Goal: Information Seeking & Learning: Learn about a topic

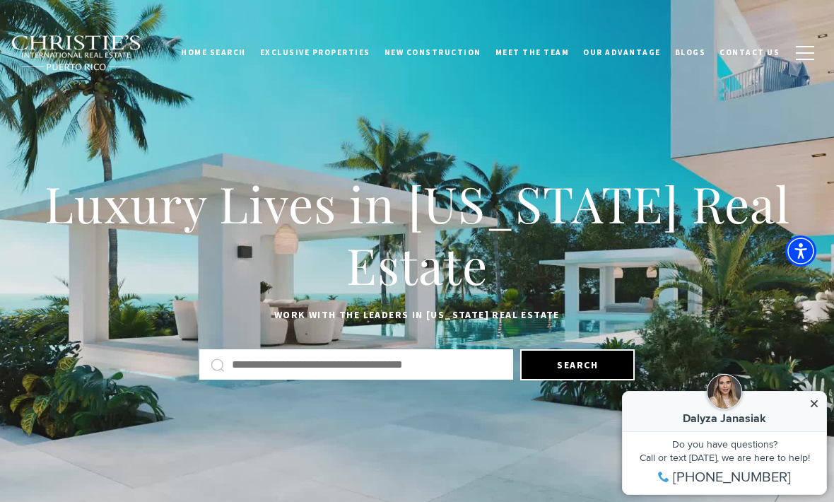
click at [324, 355] on input "Search by Address, City, or Neighborhood" at bounding box center [367, 364] width 270 height 18
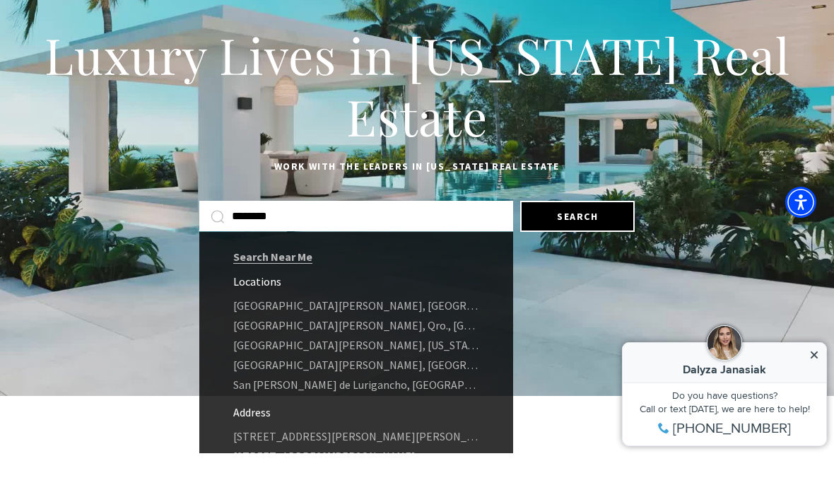
scroll to position [100, 0]
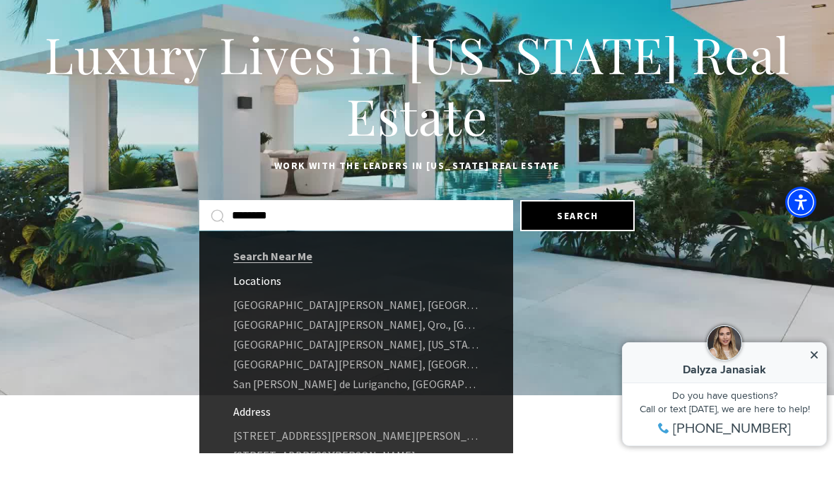
type input "********"
click at [314, 383] on link "San Juan, Puerto Rico" at bounding box center [356, 393] width 314 height 20
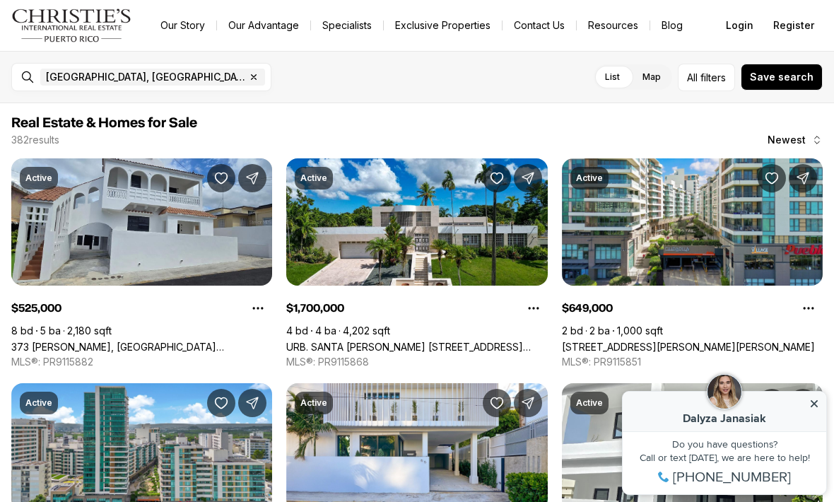
click at [749, 341] on link "[STREET_ADDRESS][PERSON_NAME][PERSON_NAME]" at bounding box center [688, 347] width 253 height 12
click at [749, 341] on link "1511 PONCE DE LEON AVE #571, SANTURCE PR, 00909" at bounding box center [688, 347] width 253 height 12
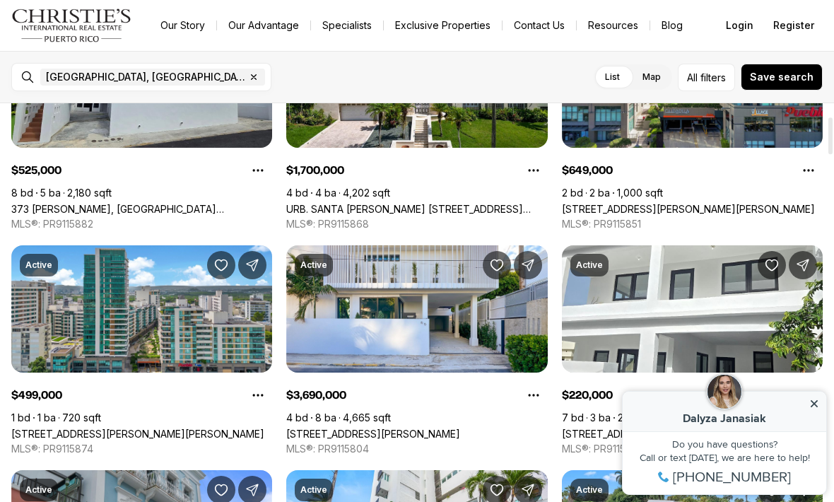
scroll to position [140, 0]
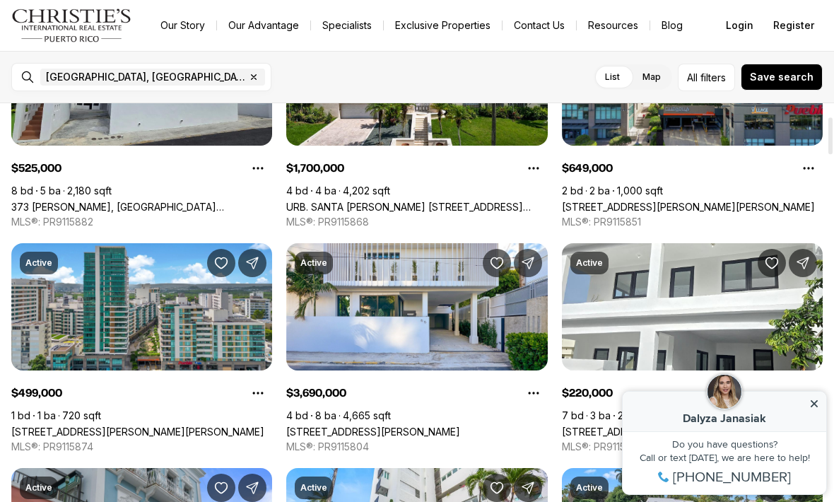
click at [241, 425] on link "[STREET_ADDRESS][PERSON_NAME][PERSON_NAME]" at bounding box center [137, 431] width 253 height 12
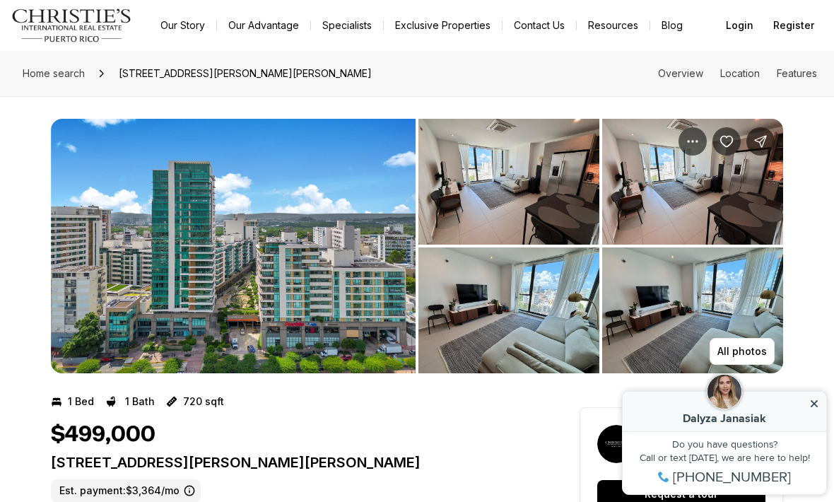
click at [750, 348] on p "All photos" at bounding box center [741, 351] width 49 height 11
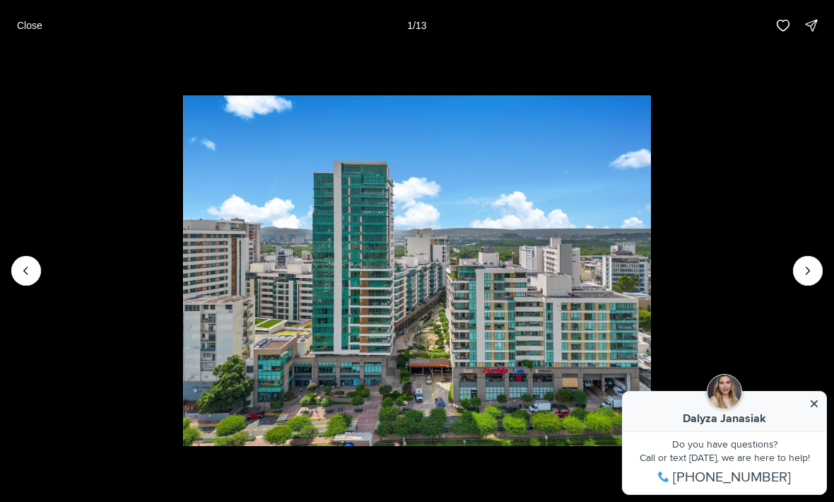
click at [652, 392] on img "1 of 13" at bounding box center [417, 270] width 469 height 351
click at [652, 403] on img "1 of 13" at bounding box center [417, 270] width 469 height 351
click at [810, 264] on icon "Next slide" at bounding box center [808, 271] width 14 height 14
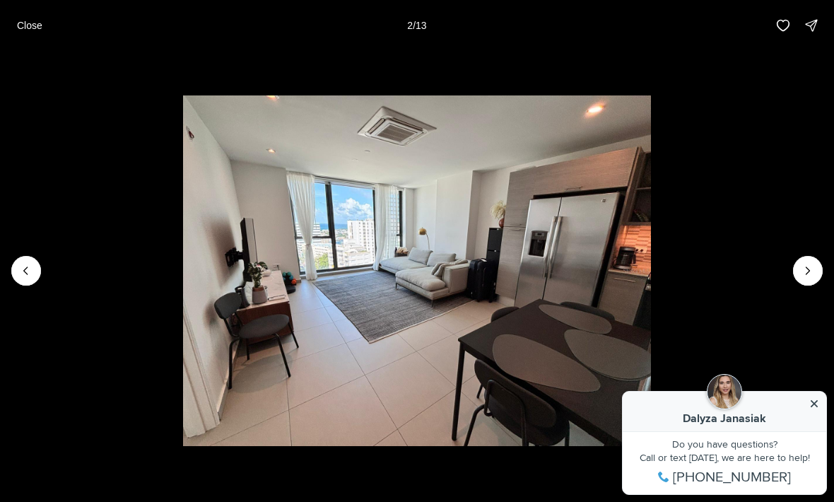
click at [652, 406] on img "2 of 13" at bounding box center [417, 270] width 469 height 351
click at [652, 405] on img "2 of 13" at bounding box center [417, 270] width 469 height 351
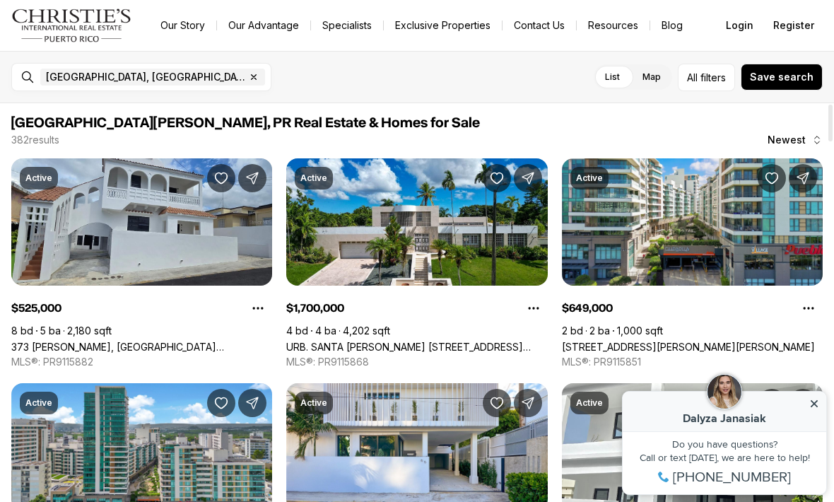
click at [712, 74] on span "filters" at bounding box center [712, 77] width 25 height 15
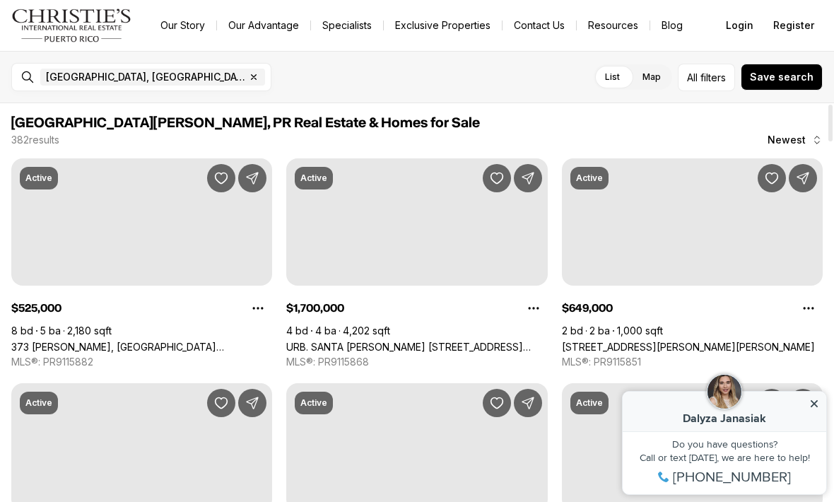
click at [617, 39] on nav "Go to: Homepage Our Story Our Advantage Specialists Exclusive Properties Contac…" at bounding box center [417, 25] width 834 height 51
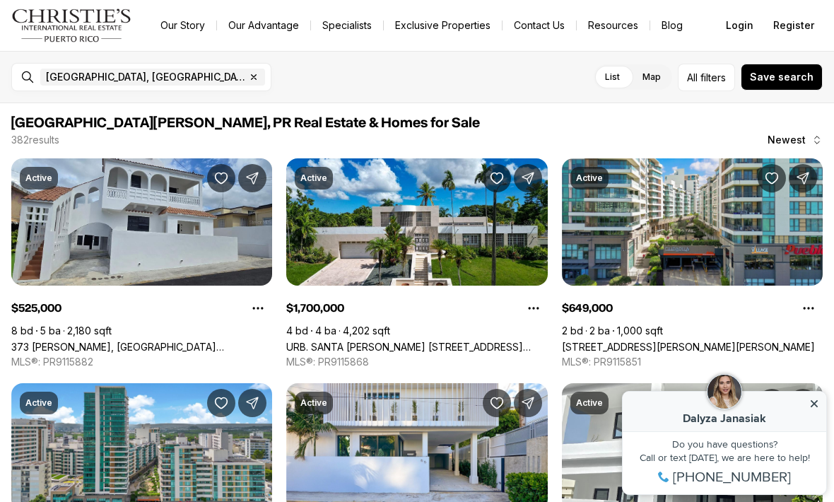
click at [656, 78] on label "Map" at bounding box center [651, 76] width 41 height 25
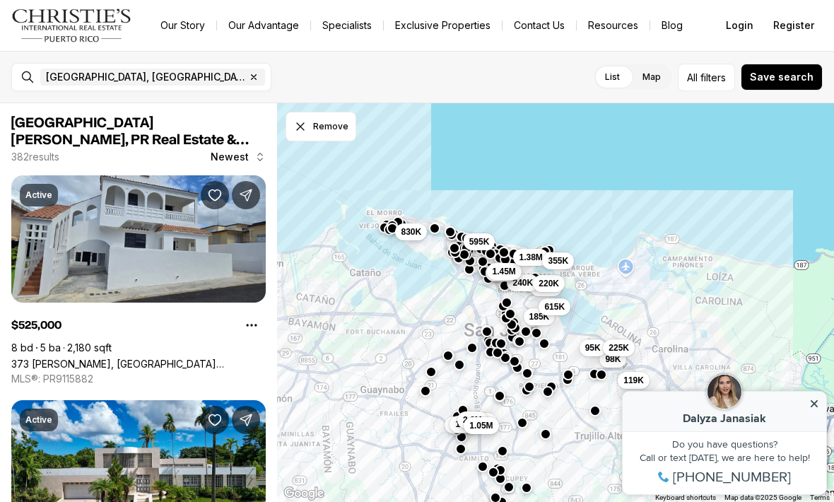
click at [811, 401] on icon at bounding box center [814, 404] width 10 height 10
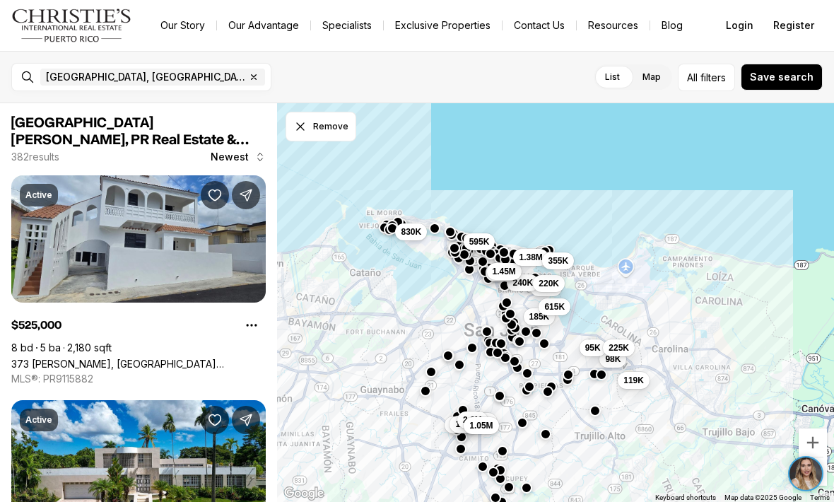
click at [341, 125] on button "Remove" at bounding box center [320, 127] width 71 height 30
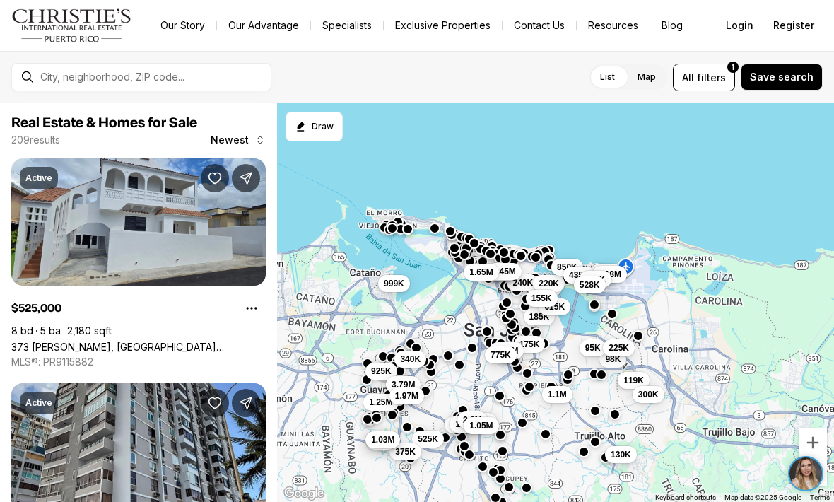
click at [316, 130] on button "Draw" at bounding box center [313, 127] width 57 height 30
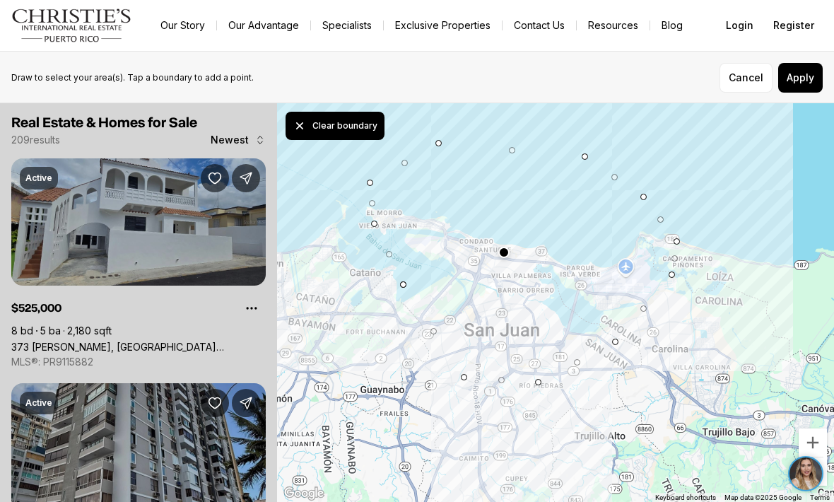
click at [293, 128] on icon "Clear pending boundary" at bounding box center [300, 126] width 14 height 14
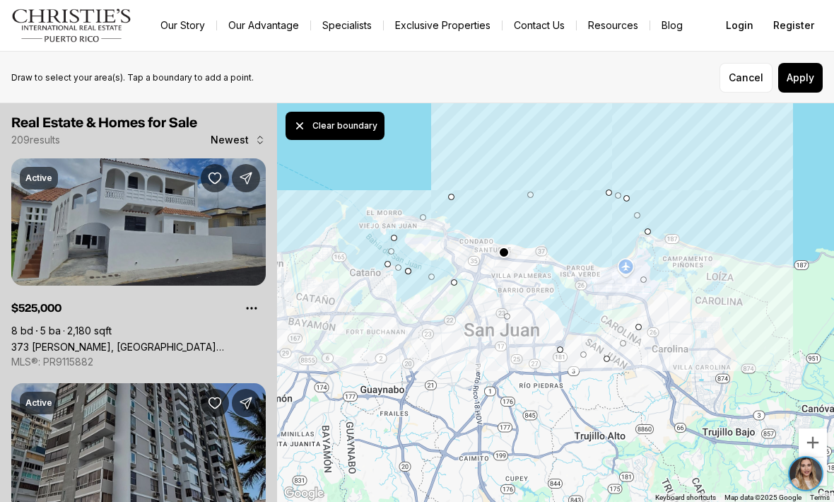
click at [803, 86] on button "Apply" at bounding box center [800, 78] width 45 height 30
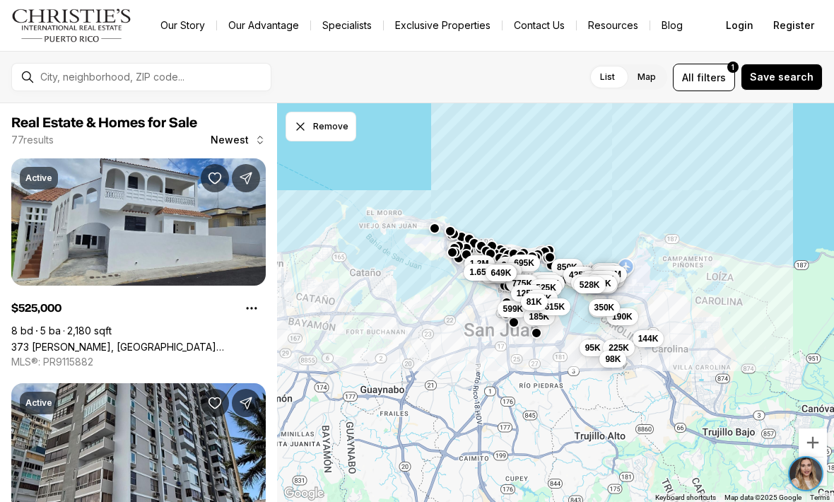
click at [713, 81] on span "filters" at bounding box center [711, 77] width 29 height 15
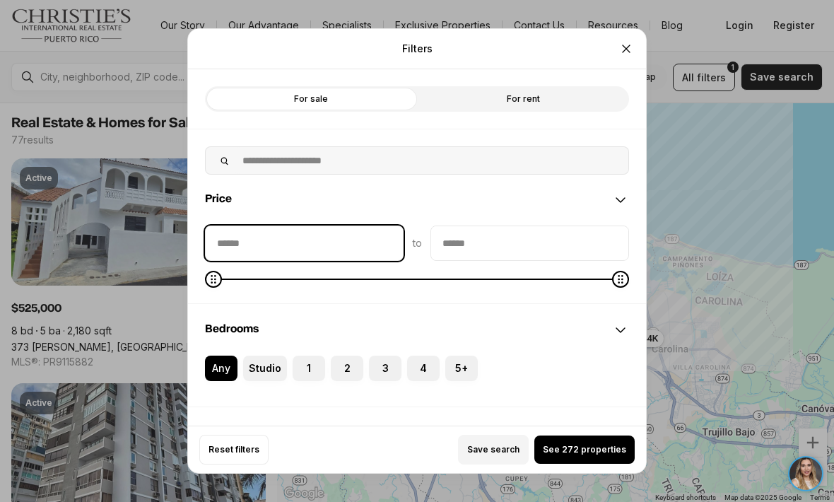
click at [327, 226] on input "priceMin" at bounding box center [304, 243] width 197 height 34
type input "**"
type input "********"
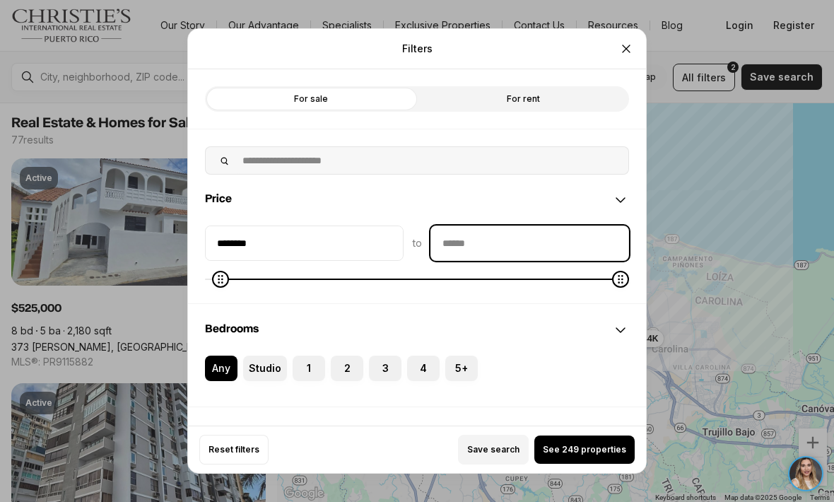
click at [548, 226] on input "priceMax" at bounding box center [529, 243] width 197 height 34
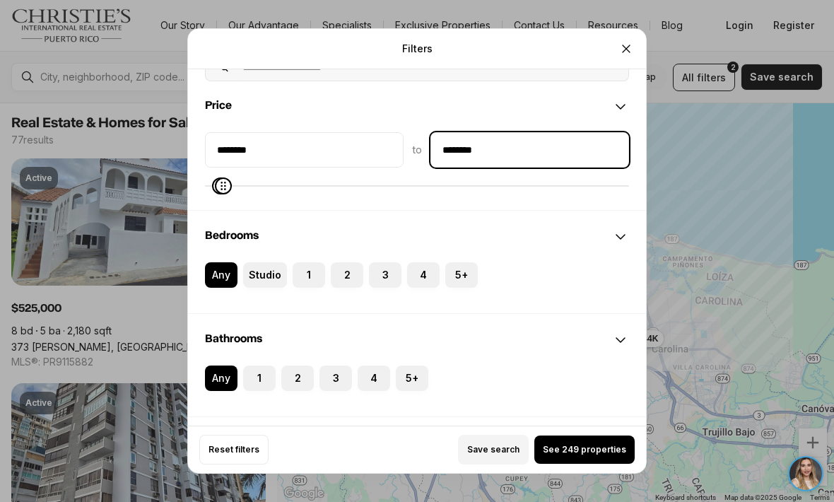
scroll to position [94, 0]
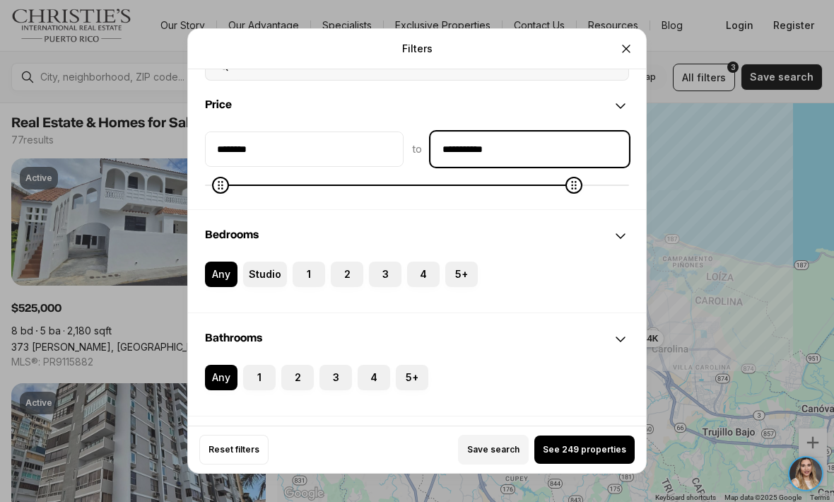
click at [546, 132] on input "**********" at bounding box center [529, 149] width 197 height 34
type input "**"
type input "********"
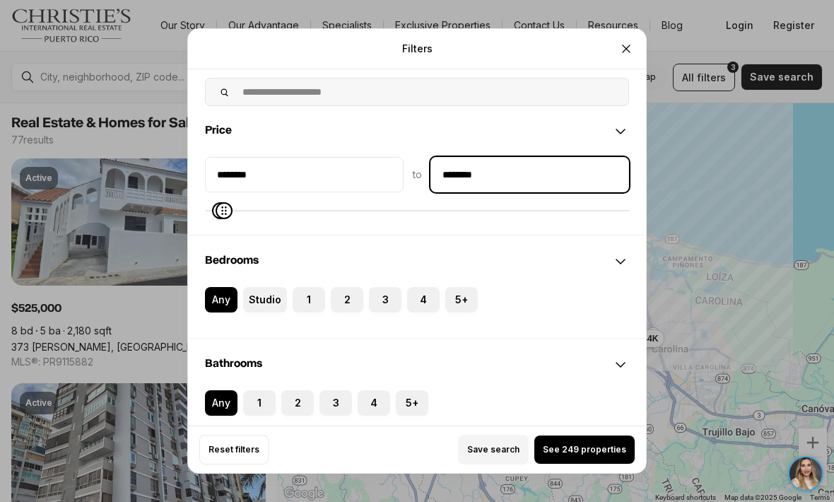
scroll to position [66, 0]
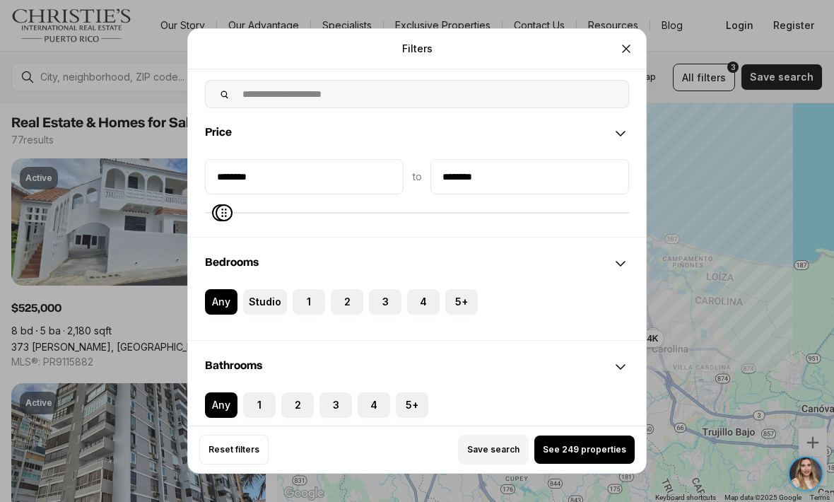
click at [343, 289] on button "2" at bounding box center [338, 296] width 14 height 14
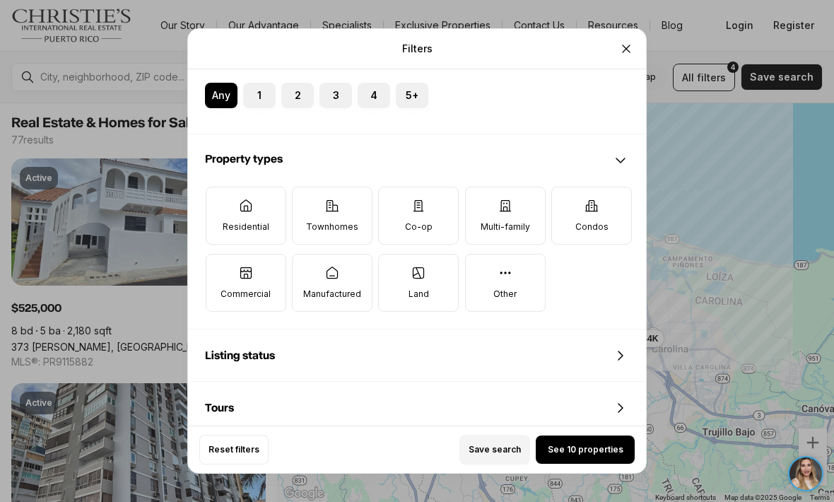
scroll to position [387, 0]
click at [387, 343] on div "Listing status" at bounding box center [417, 356] width 458 height 51
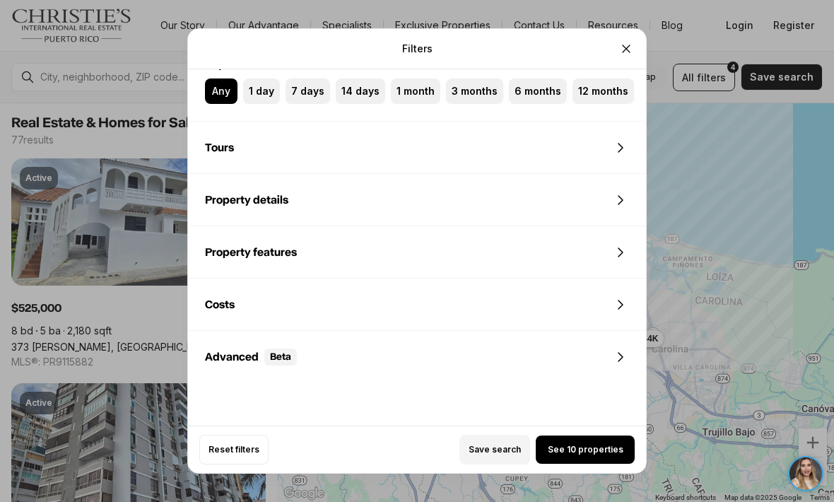
scroll to position [890, 0]
click at [570, 455] on span "See 10 properties" at bounding box center [586, 449] width 76 height 11
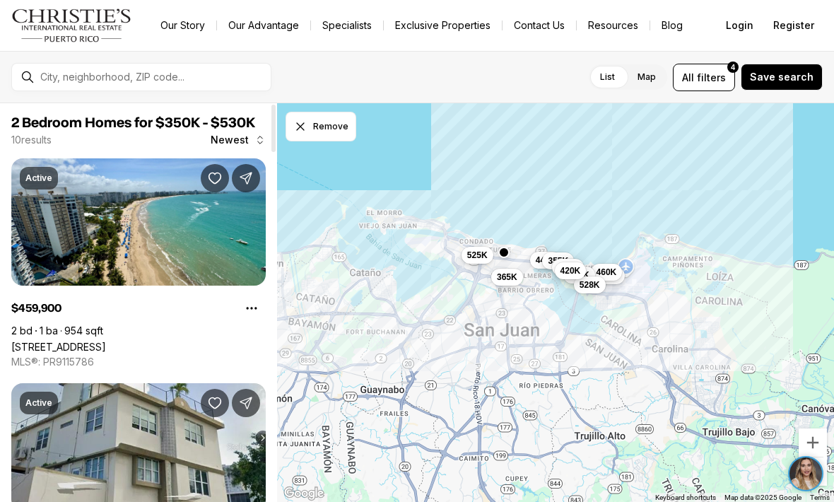
click at [106, 341] on link "1 CALLE AMAPOLA #11A, CAROLINA PR, 00979" at bounding box center [58, 347] width 95 height 12
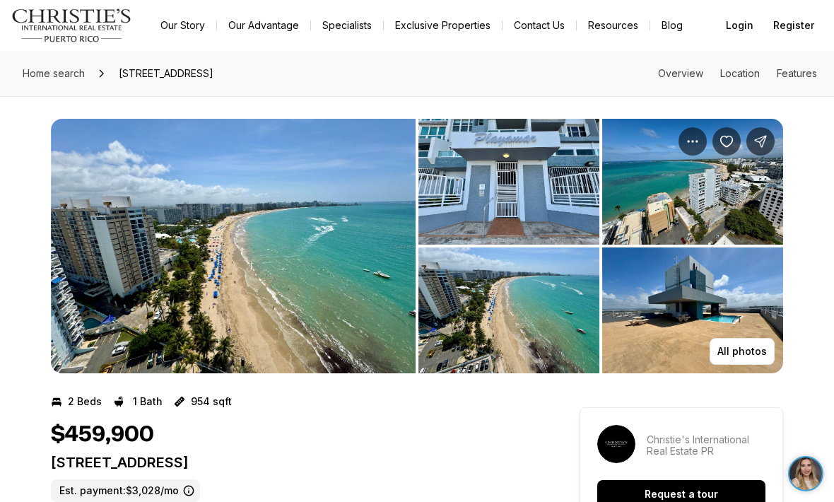
click at [750, 350] on p "All photos" at bounding box center [741, 351] width 49 height 11
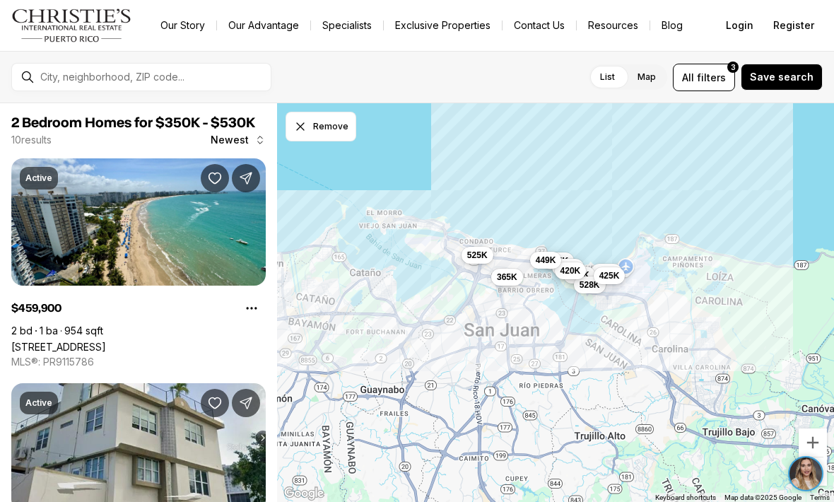
click at [610, 77] on label "List" at bounding box center [607, 76] width 37 height 25
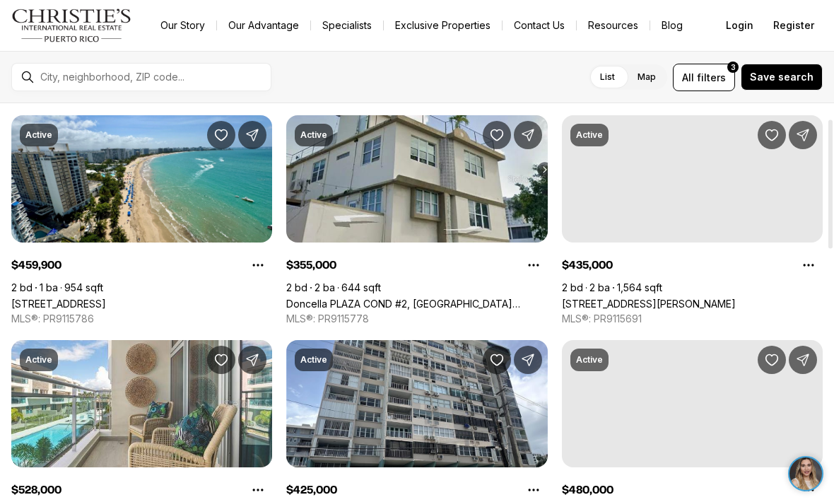
scroll to position [42, 0]
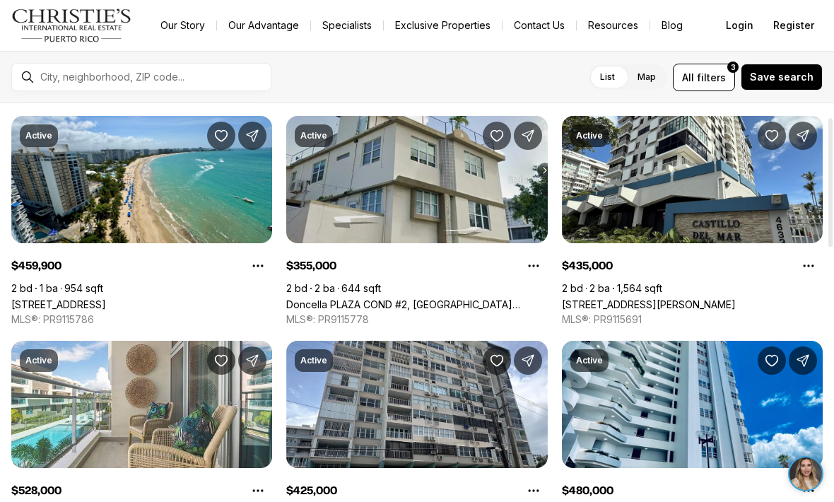
click at [688, 298] on link "4633 Ave Isla Verde COND CASTILLO DEL MAR #201, CAROLINA PR, 00979" at bounding box center [649, 304] width 174 height 12
click at [689, 298] on link "4633 Ave Isla Verde COND CASTILLO DEL MAR #201, CAROLINA PR, 00979" at bounding box center [649, 304] width 174 height 12
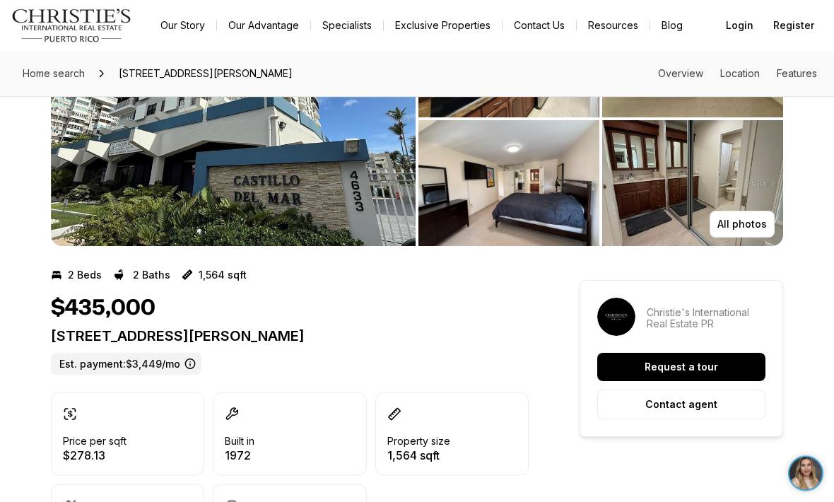
scroll to position [126, 0]
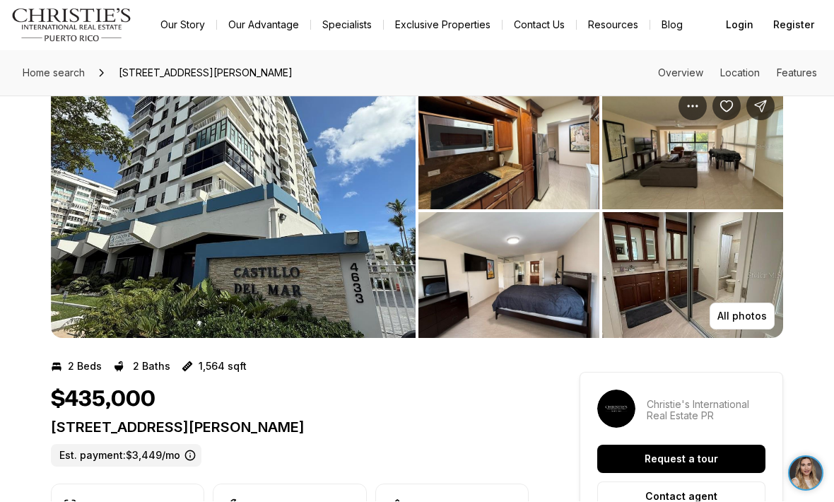
click at [388, 295] on img "View image gallery" at bounding box center [233, 211] width 365 height 254
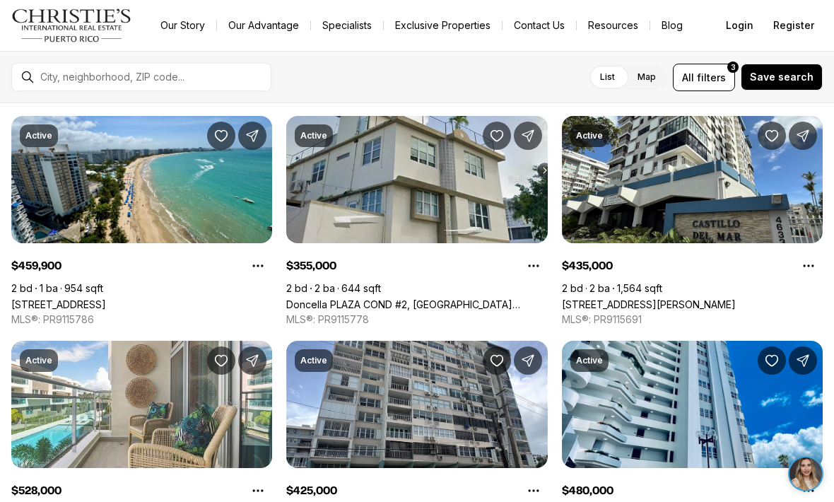
click at [736, 298] on link "[STREET_ADDRESS][PERSON_NAME]" at bounding box center [649, 304] width 174 height 12
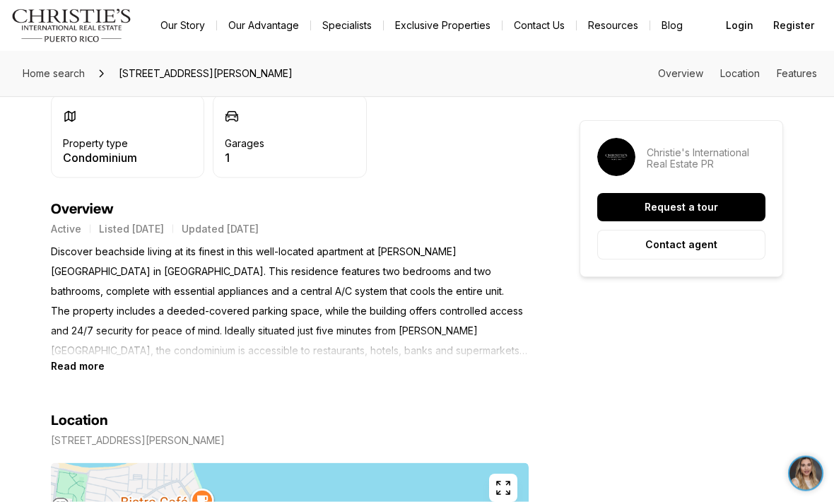
scroll to position [514, 0]
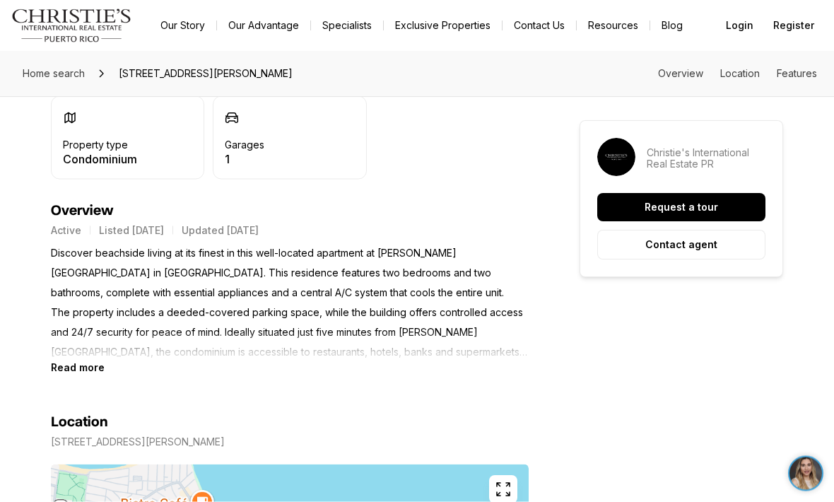
click at [93, 374] on b "Read more" at bounding box center [78, 368] width 54 height 12
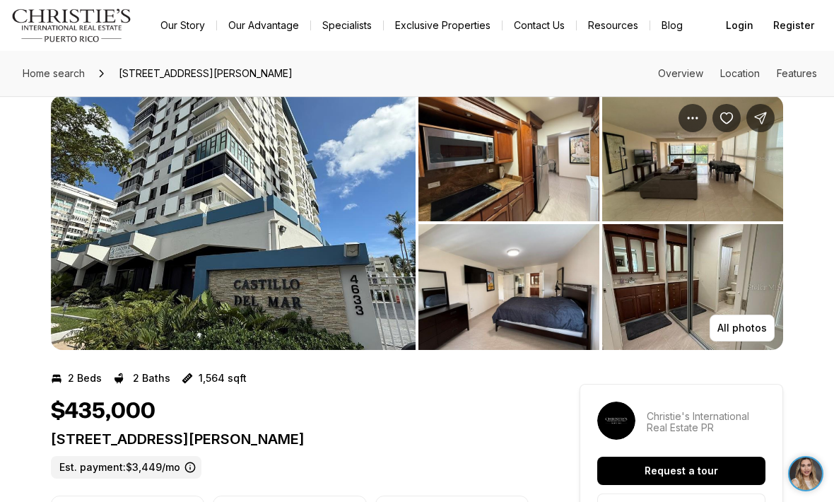
scroll to position [0, 0]
